Goal: Task Accomplishment & Management: Use online tool/utility

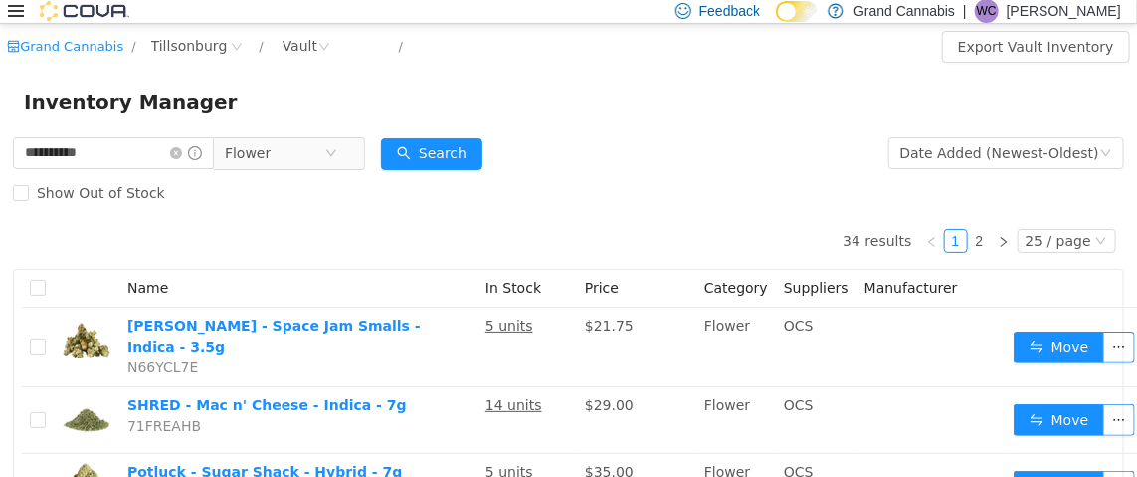
type input "**********"
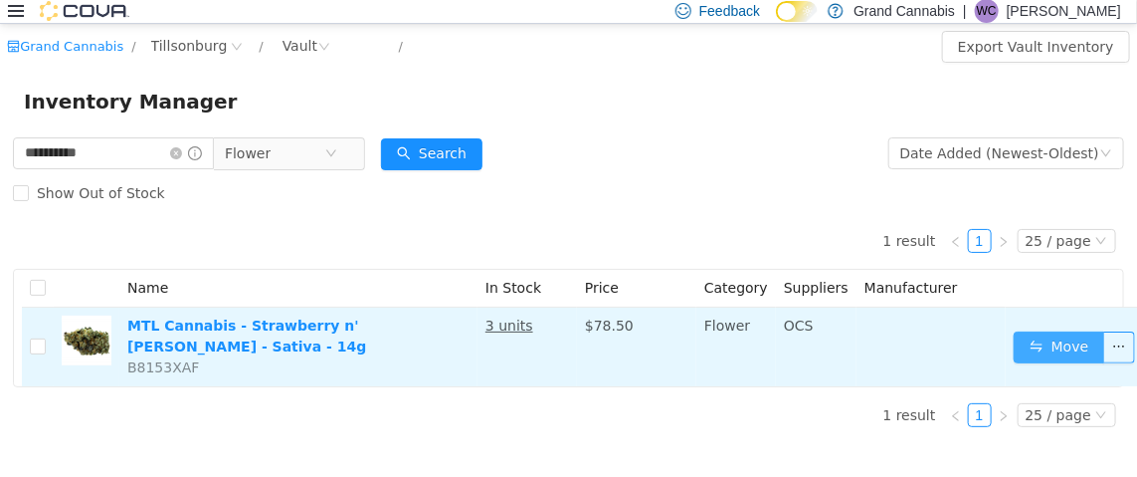
click at [1063, 332] on button "Move" at bounding box center [1060, 346] width 92 height 32
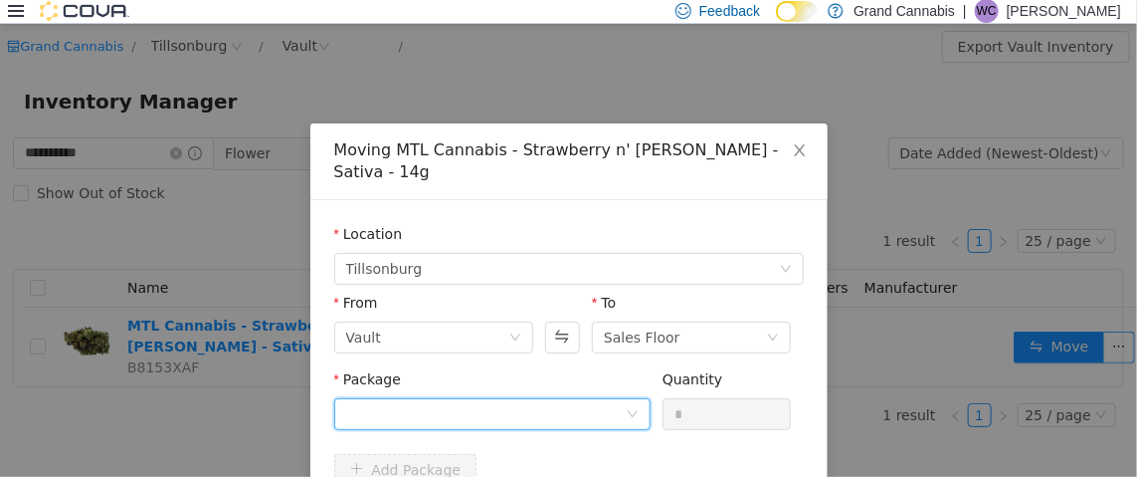
click at [549, 398] on div at bounding box center [486, 413] width 280 height 30
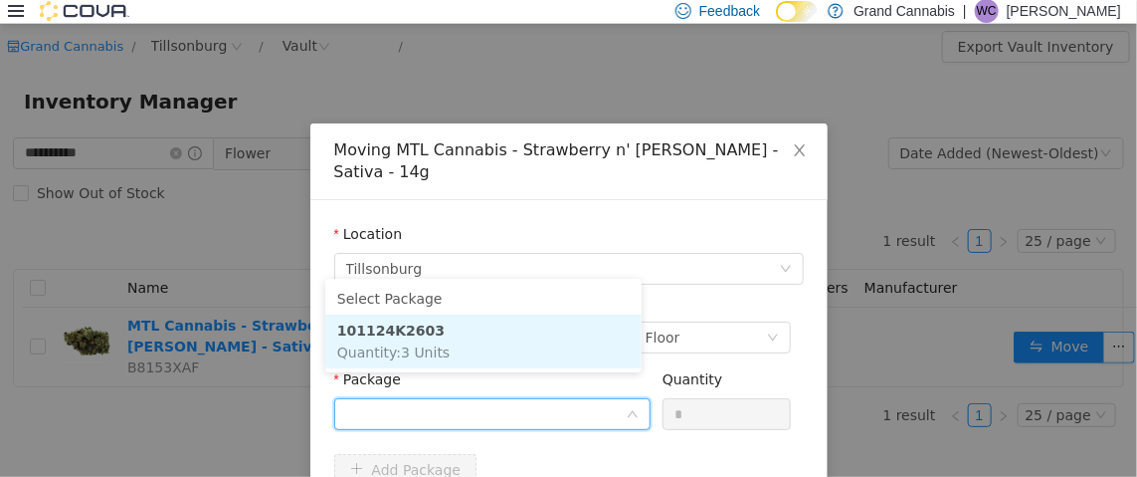
click at [516, 346] on li "101124K2603 Quantity : 3 Units" at bounding box center [483, 340] width 316 height 54
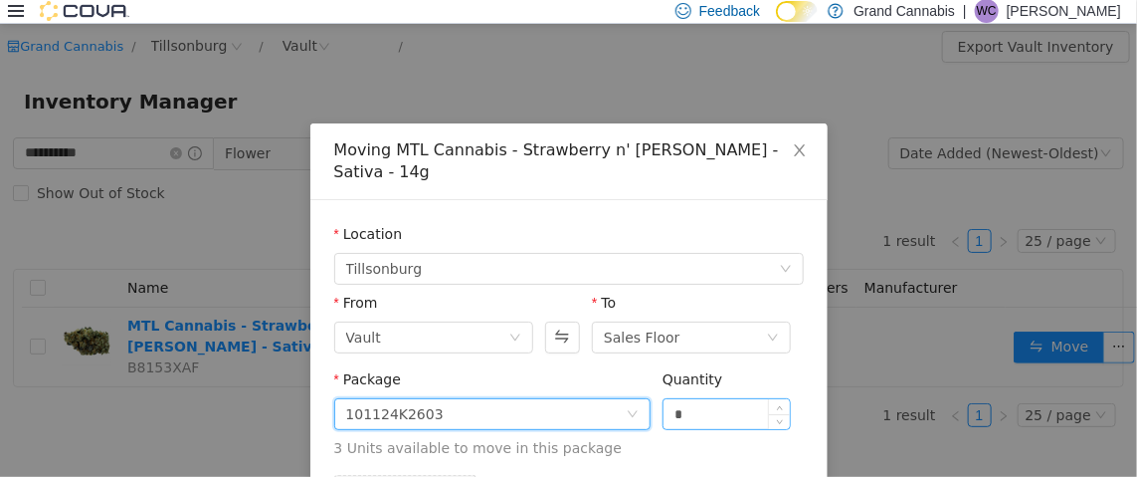
click at [757, 398] on input "*" at bounding box center [727, 413] width 127 height 30
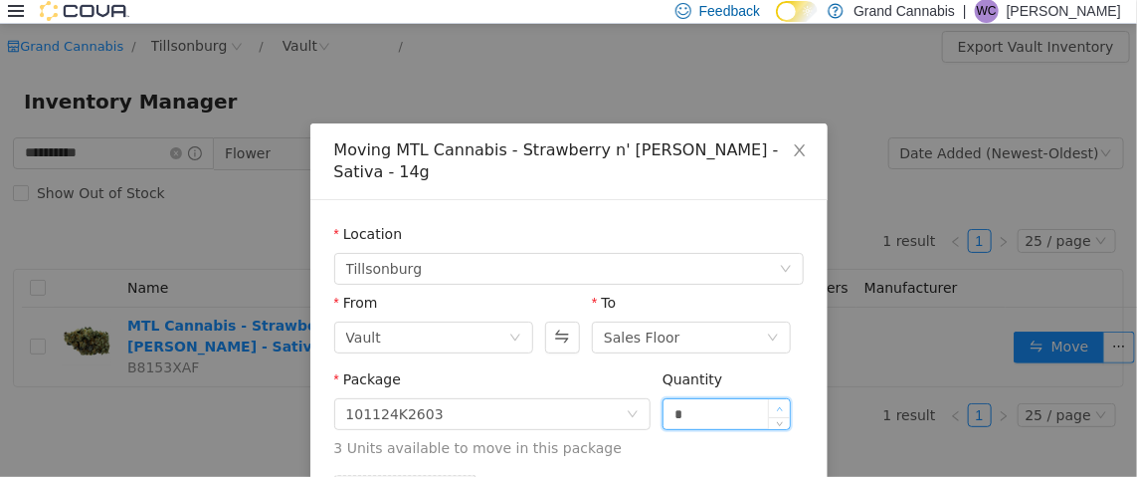
click at [777, 405] on icon "icon: up" at bounding box center [780, 408] width 7 height 7
type input "*"
click at [777, 405] on icon "icon: up" at bounding box center [780, 408] width 7 height 7
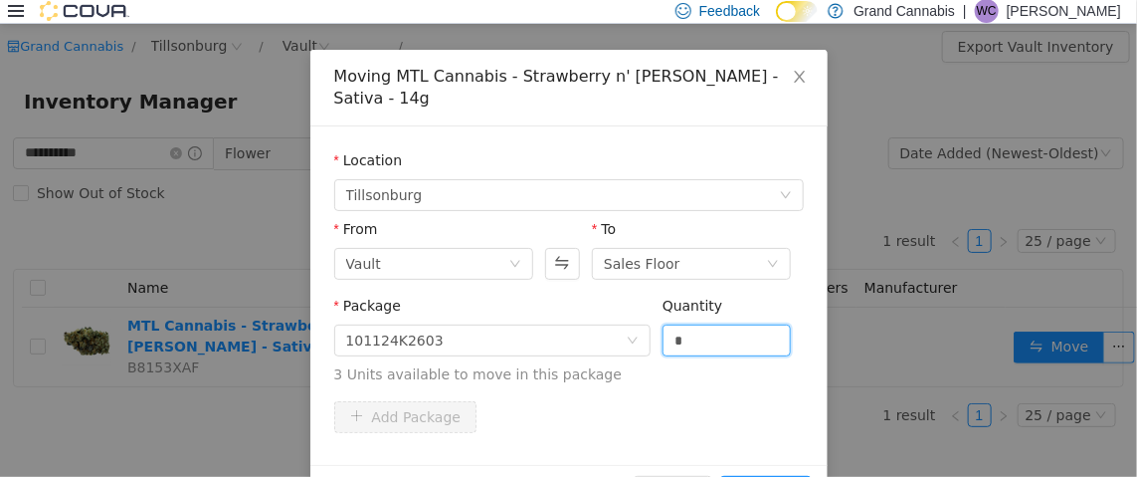
scroll to position [114, 0]
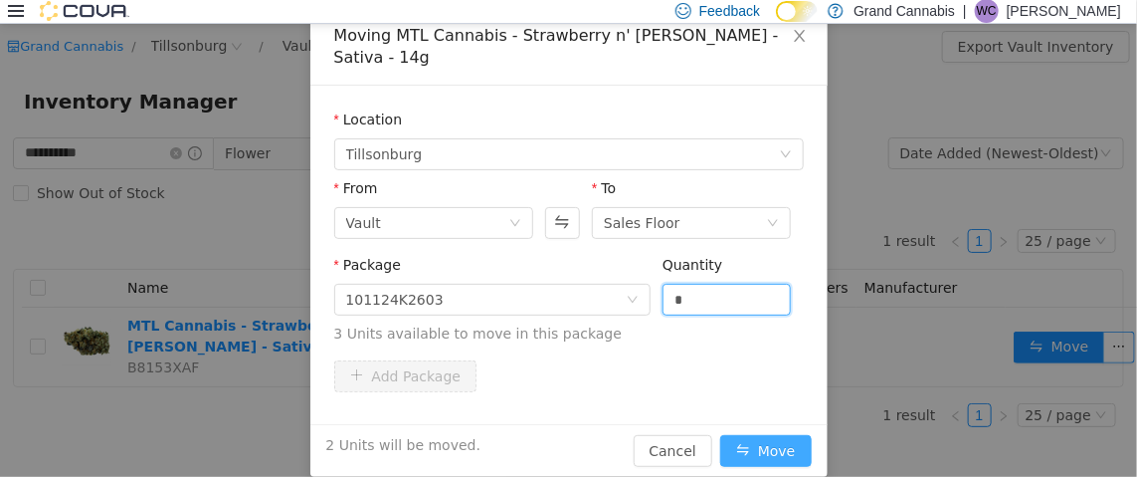
click at [732, 434] on button "Move" at bounding box center [766, 450] width 92 height 32
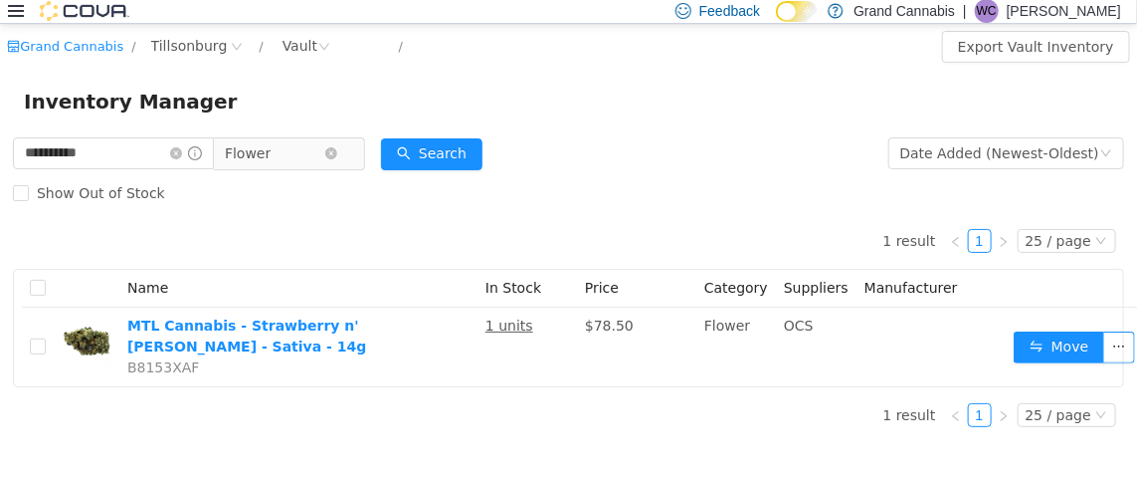
click at [324, 157] on span "Flower" at bounding box center [274, 152] width 99 height 30
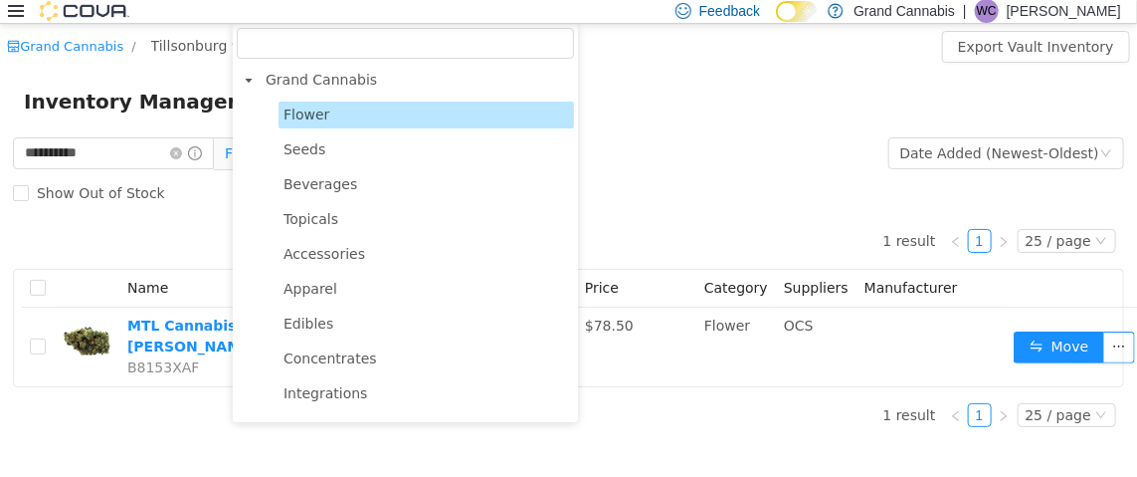
click at [358, 80] on span "Grand Cannabis" at bounding box center [321, 79] width 111 height 16
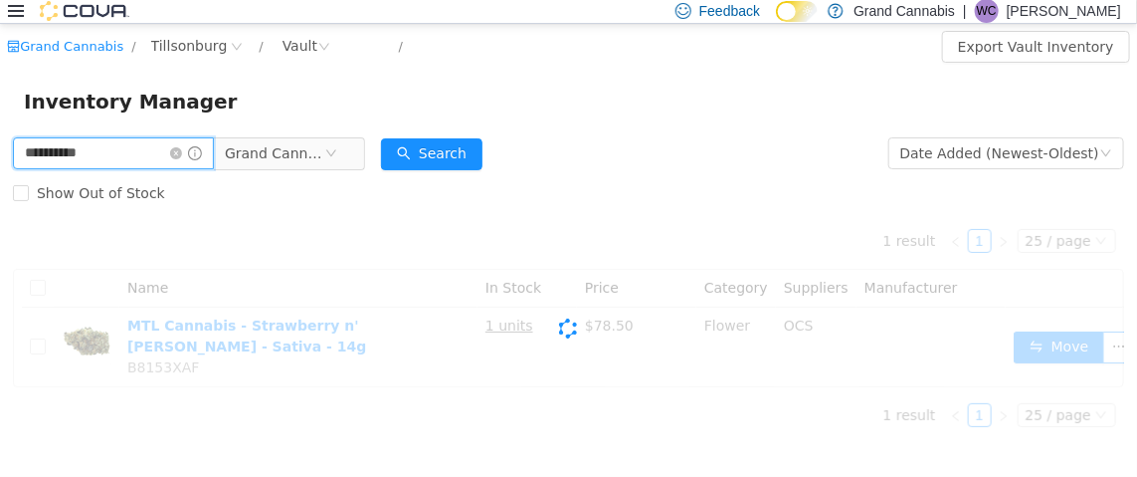
click at [0, 152] on div "**********" at bounding box center [568, 286] width 1137 height 309
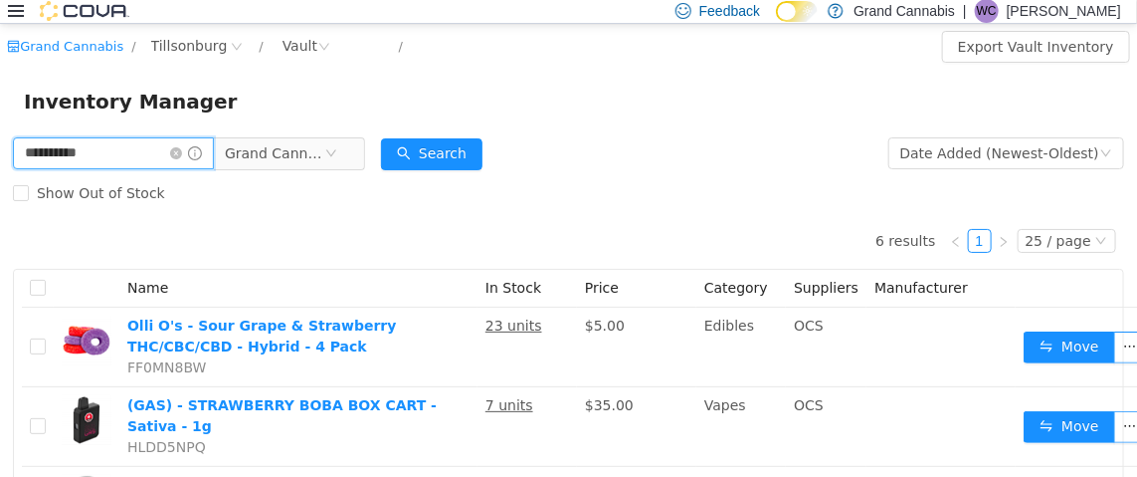
type input "**********"
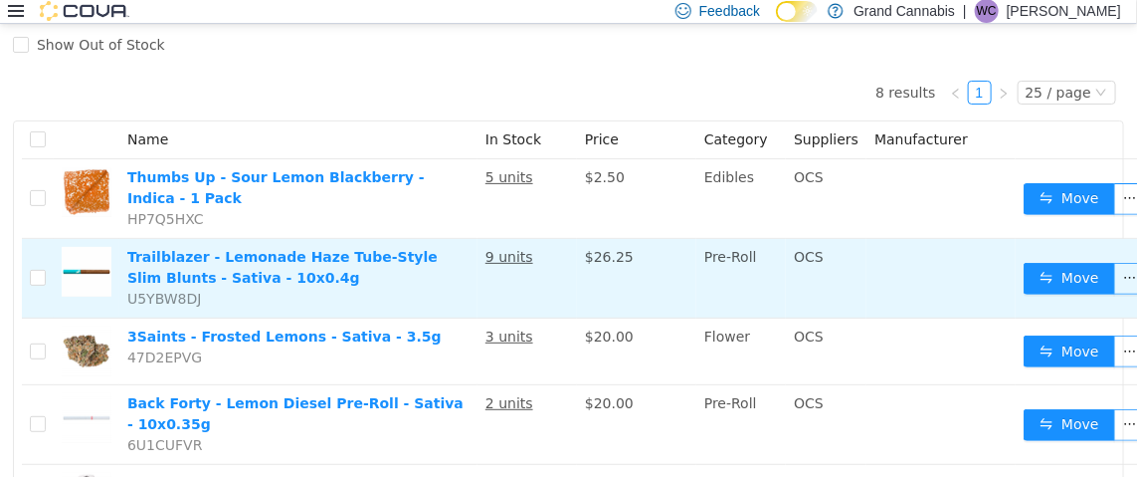
scroll to position [298, 0]
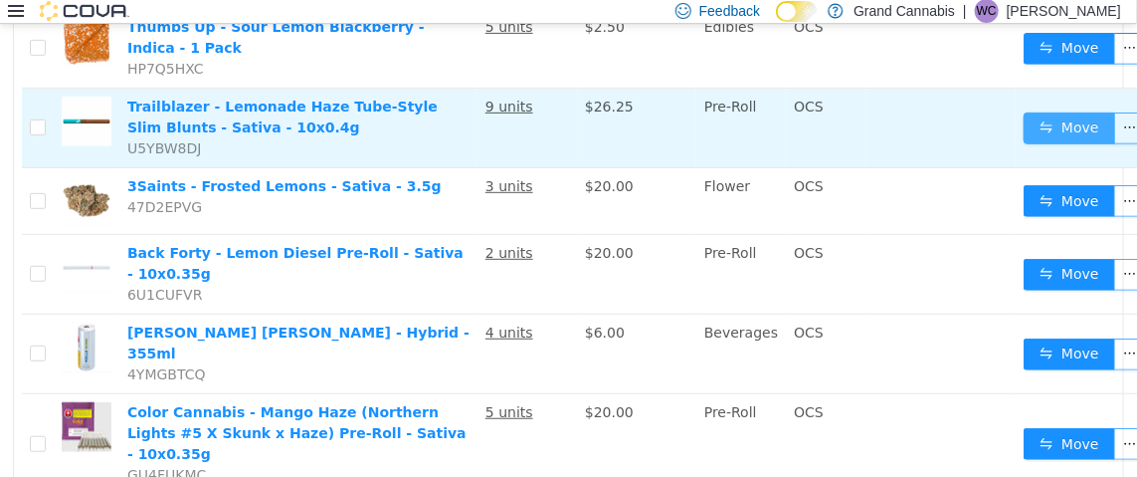
click at [1027, 111] on button "Move" at bounding box center [1070, 127] width 92 height 32
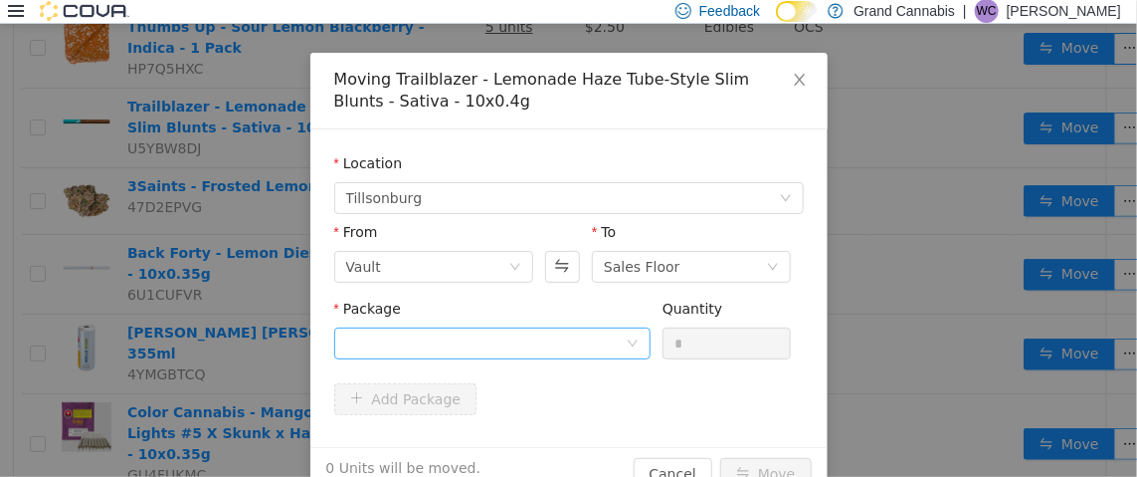
scroll to position [99, 0]
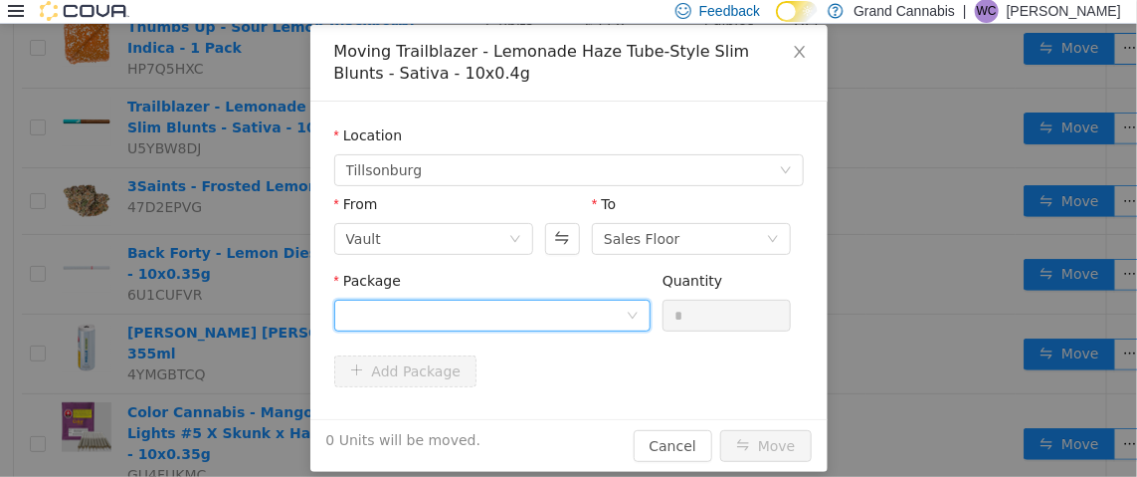
click at [466, 310] on div at bounding box center [486, 314] width 280 height 30
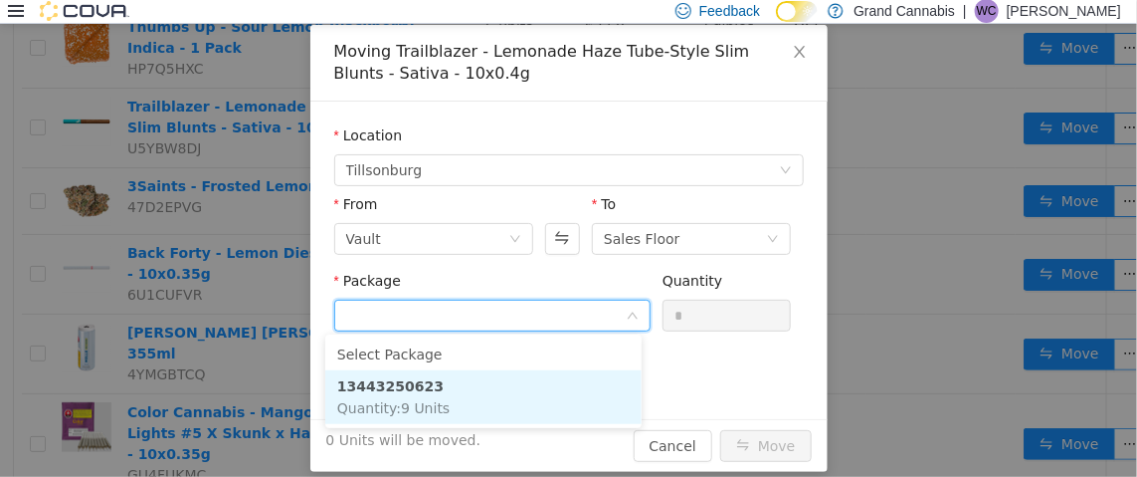
click at [462, 392] on li "13443250623 Quantity : 9 Units" at bounding box center [483, 396] width 316 height 54
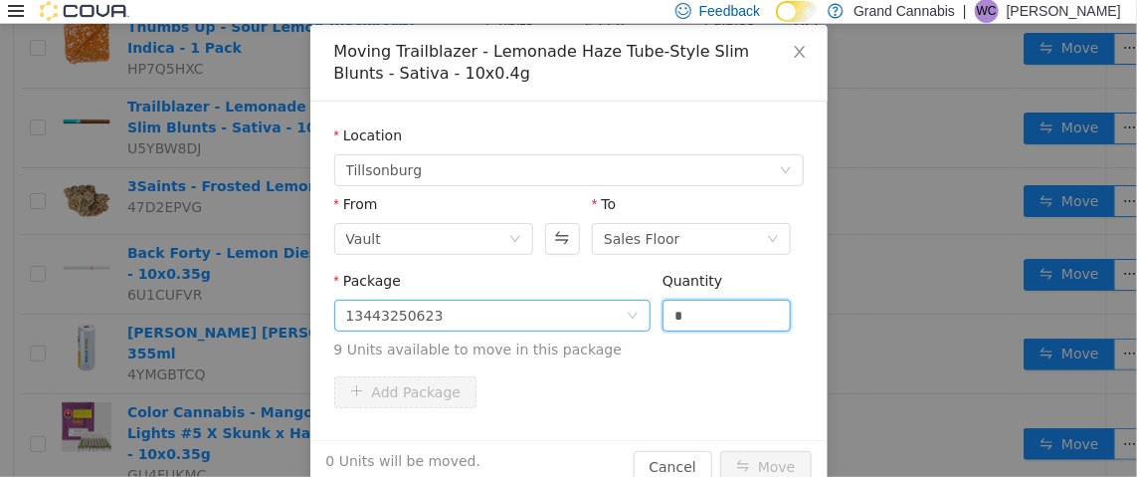
drag, startPoint x: 686, startPoint y: 305, endPoint x: 604, endPoint y: 314, distance: 82.1
click at [611, 314] on span "Package 13443250623 Quantity * 9 Units available to move in this package" at bounding box center [569, 316] width 470 height 88
drag, startPoint x: 677, startPoint y: 301, endPoint x: 633, endPoint y: 306, distance: 44.1
click at [636, 306] on span "Package 13443250623 Quantity * 9 Units available to move in this package" at bounding box center [569, 316] width 470 height 88
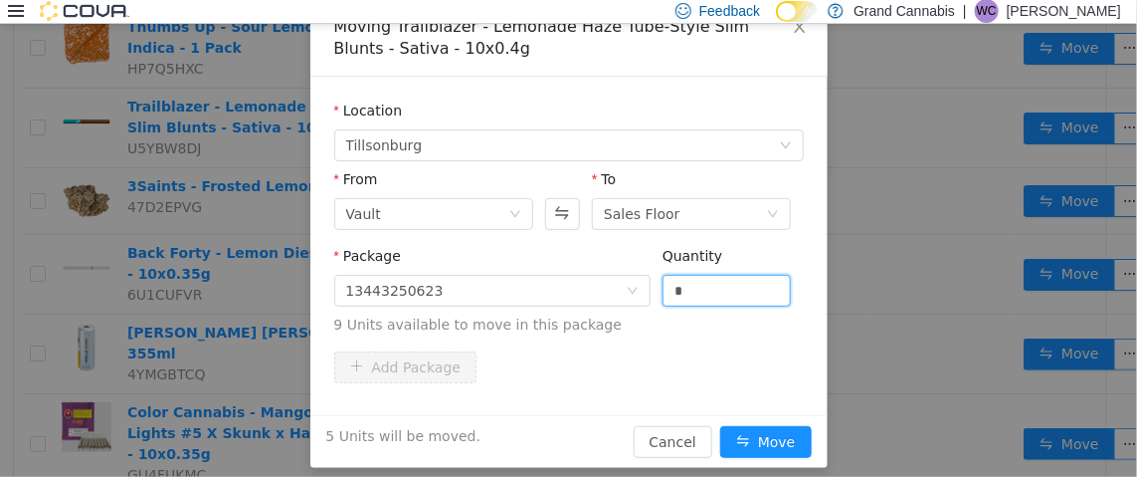
scroll to position [136, 0]
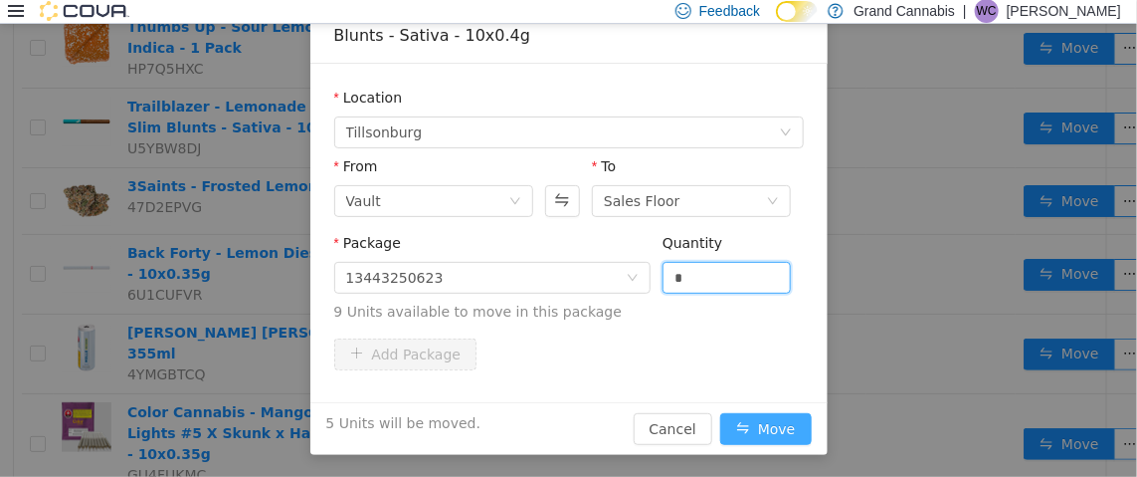
type input "*"
click at [771, 415] on button "Move" at bounding box center [766, 428] width 92 height 32
